Goal: Check status: Check status

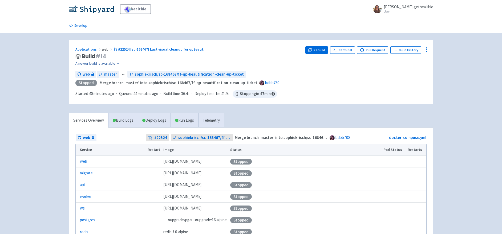
click at [95, 63] on link "A newer build is available →" at bounding box center [188, 63] width 226 height 6
